Goal: Task Accomplishment & Management: Complete application form

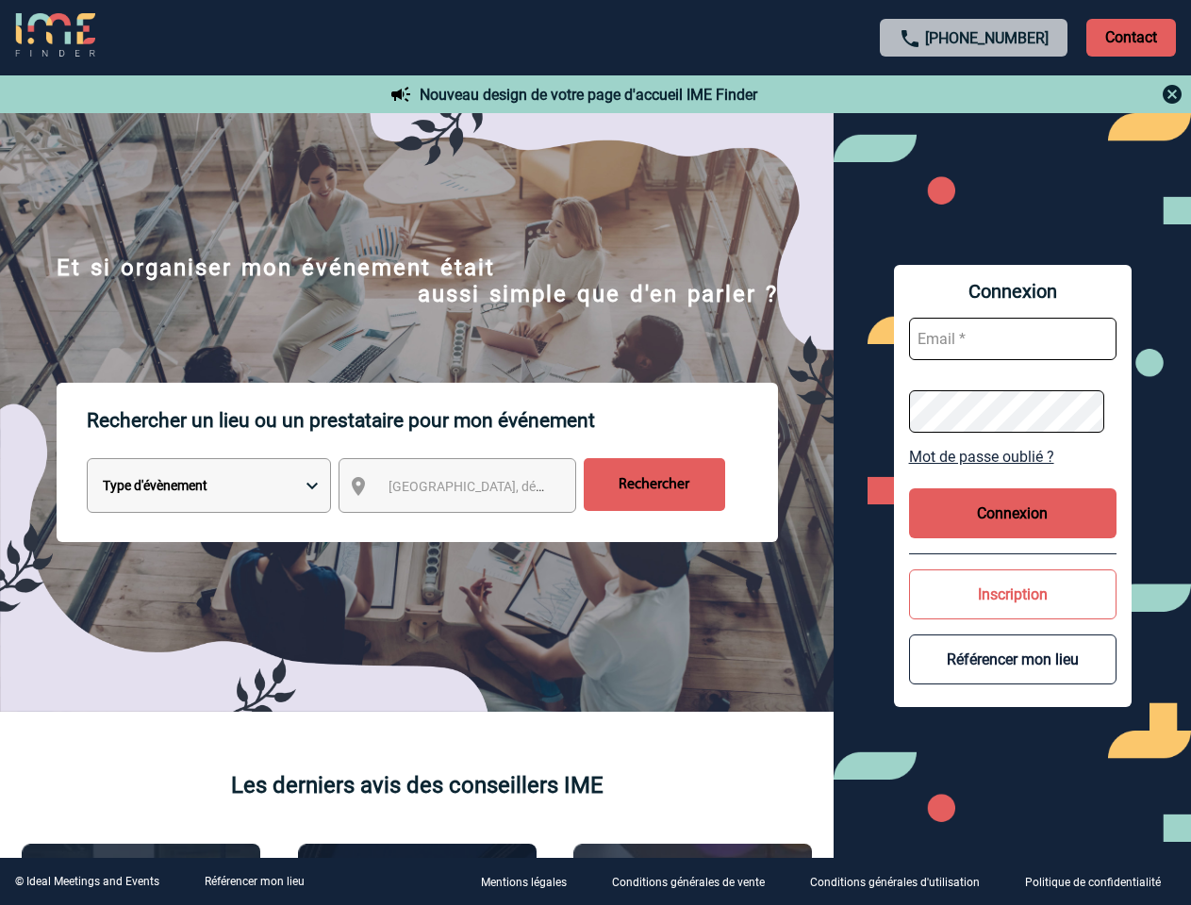
click at [595, 453] on p "Rechercher un lieu ou un prestataire pour mon événement" at bounding box center [432, 420] width 691 height 75
click at [1131, 37] on p "Contact" at bounding box center [1132, 38] width 90 height 38
click at [974, 94] on div at bounding box center [975, 94] width 420 height 23
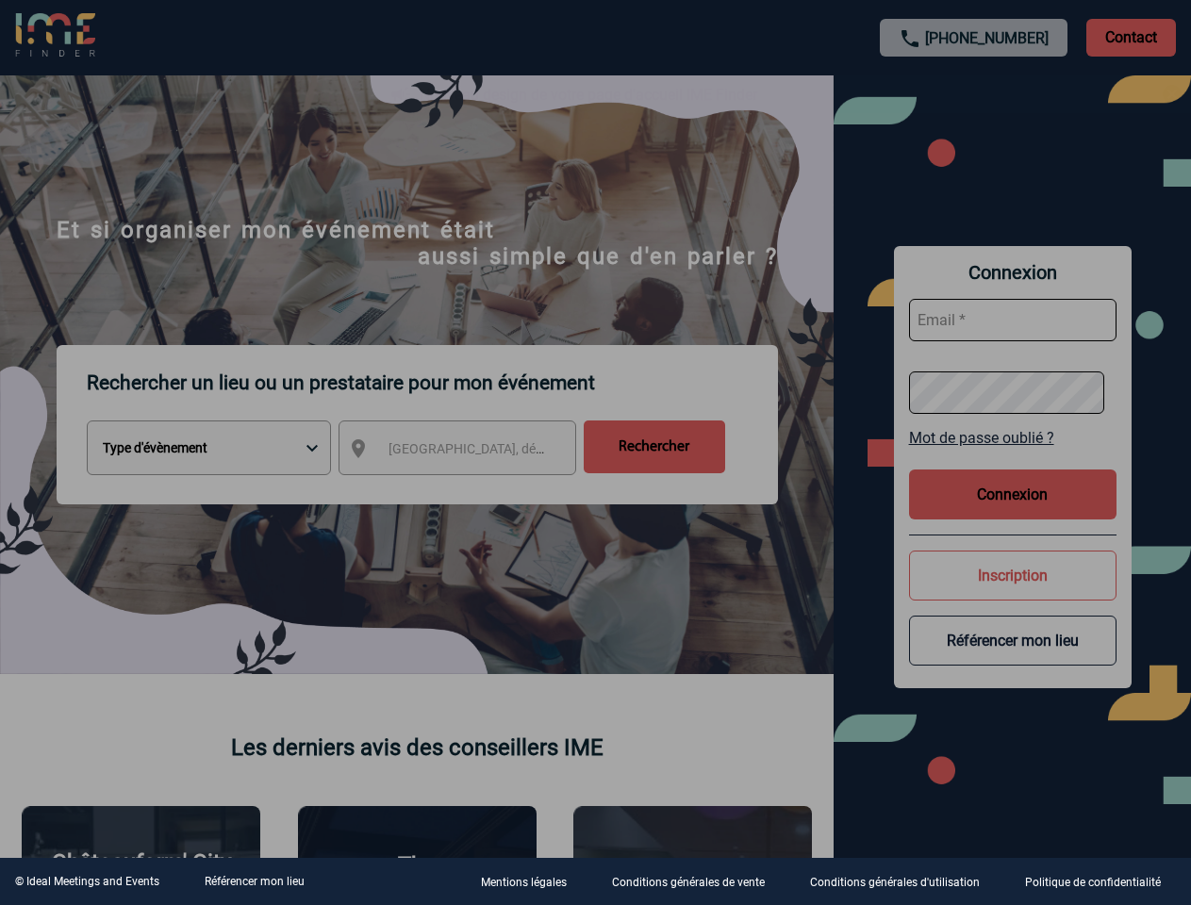
click at [474, 490] on div at bounding box center [595, 452] width 1191 height 905
click at [1013, 457] on div at bounding box center [595, 452] width 1191 height 905
click at [1013, 513] on div at bounding box center [595, 452] width 1191 height 905
click at [1013, 594] on div at bounding box center [595, 452] width 1191 height 905
click at [1013, 659] on div at bounding box center [595, 452] width 1191 height 905
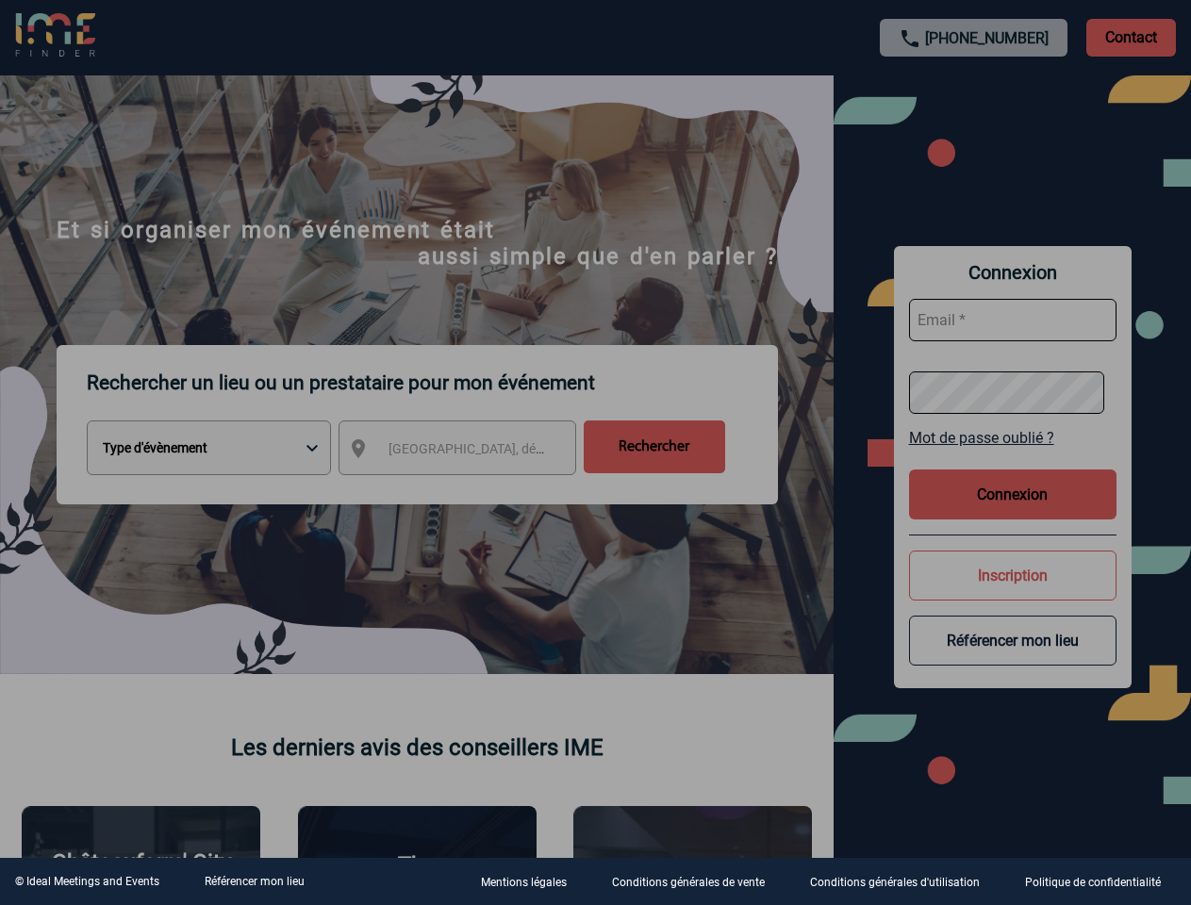
click at [254, 882] on link "Référencer mon lieu" at bounding box center [255, 881] width 100 height 13
